Goal: Complete application form

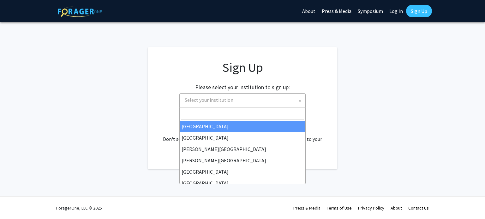
click at [280, 96] on span "Select your institution" at bounding box center [243, 100] width 123 height 13
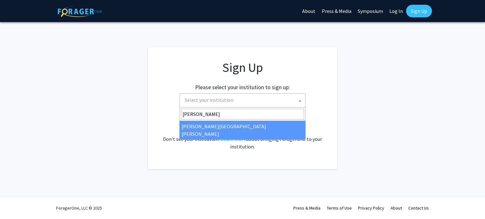
type input "[PERSON_NAME]"
select select "1"
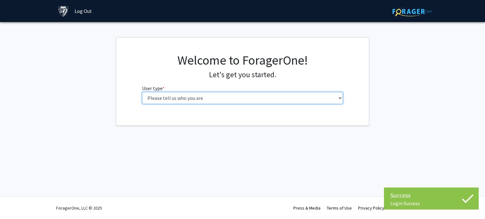
click at [271, 98] on select "Please tell us who you are Undergraduate Student Master's Student Doctoral Cand…" at bounding box center [242, 98] width 201 height 12
select select "2: masters"
click at [142, 92] on select "Please tell us who you are Undergraduate Student Master's Student Doctoral Cand…" at bounding box center [242, 98] width 201 height 12
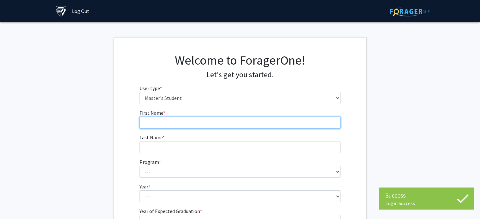
click at [265, 124] on input "First Name * required" at bounding box center [239, 123] width 201 height 12
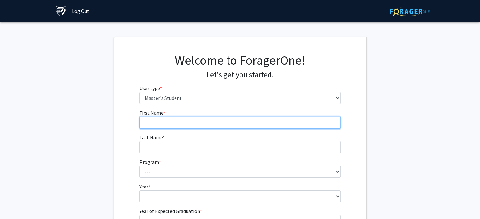
type input "[PERSON_NAME]"
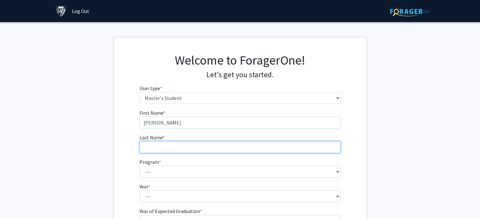
type input "[PERSON_NAME]"
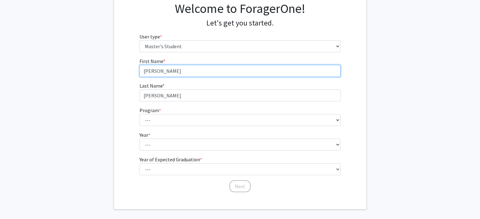
scroll to position [63, 0]
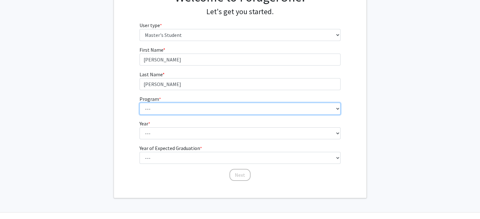
click at [204, 111] on select "--- Anatomy Education Applied and Computational Mathematics Applied Biomedical …" at bounding box center [239, 109] width 201 height 12
select select "21: 13"
click at [139, 103] on select "--- Anatomy Education Applied and Computational Mathematics Applied Biomedical …" at bounding box center [239, 109] width 201 height 12
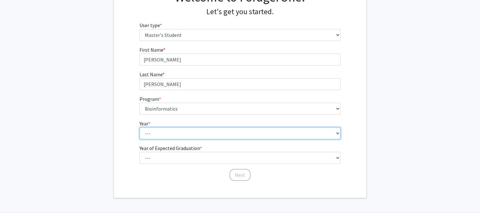
click at [194, 136] on select "--- First Year Second Year" at bounding box center [239, 133] width 201 height 12
select select "1: first_year"
click at [139, 127] on select "--- First Year Second Year" at bounding box center [239, 133] width 201 height 12
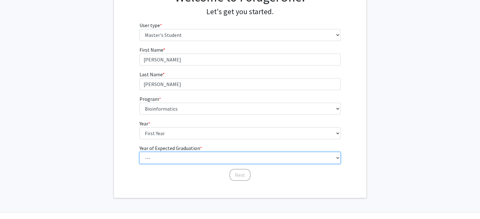
click at [197, 160] on select "--- 2025 2026 2027 2028 2029 2030 2031 2032 2033 2034" at bounding box center [239, 158] width 201 height 12
select select "3: 2027"
click at [139, 152] on select "--- 2025 2026 2027 2028 2029 2030 2031 2032 2033 2034" at bounding box center [239, 158] width 201 height 12
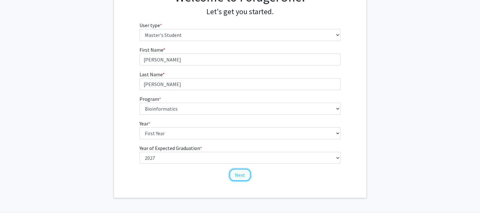
click at [237, 174] on button "Next" at bounding box center [239, 175] width 21 height 12
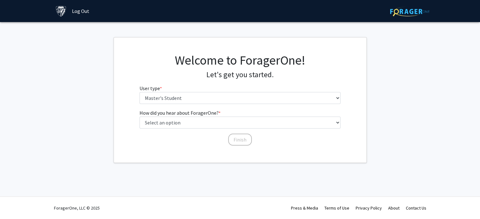
scroll to position [0, 0]
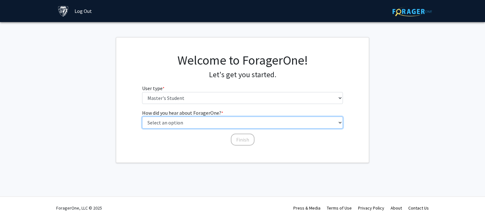
click at [228, 124] on select "Select an option Peer/student recommendation Faculty/staff recommendation Unive…" at bounding box center [242, 123] width 201 height 12
select select "3: university_website"
click at [142, 117] on select "Select an option Peer/student recommendation Faculty/staff recommendation Unive…" at bounding box center [242, 123] width 201 height 12
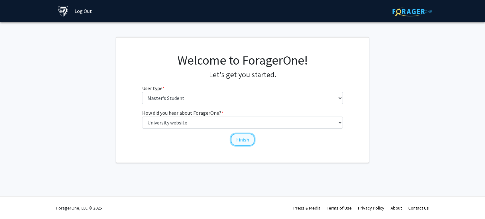
click at [249, 143] on button "Finish" at bounding box center [243, 140] width 24 height 12
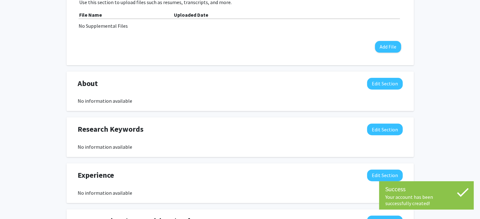
scroll to position [252, 0]
